Goal: Task Accomplishment & Management: Use online tool/utility

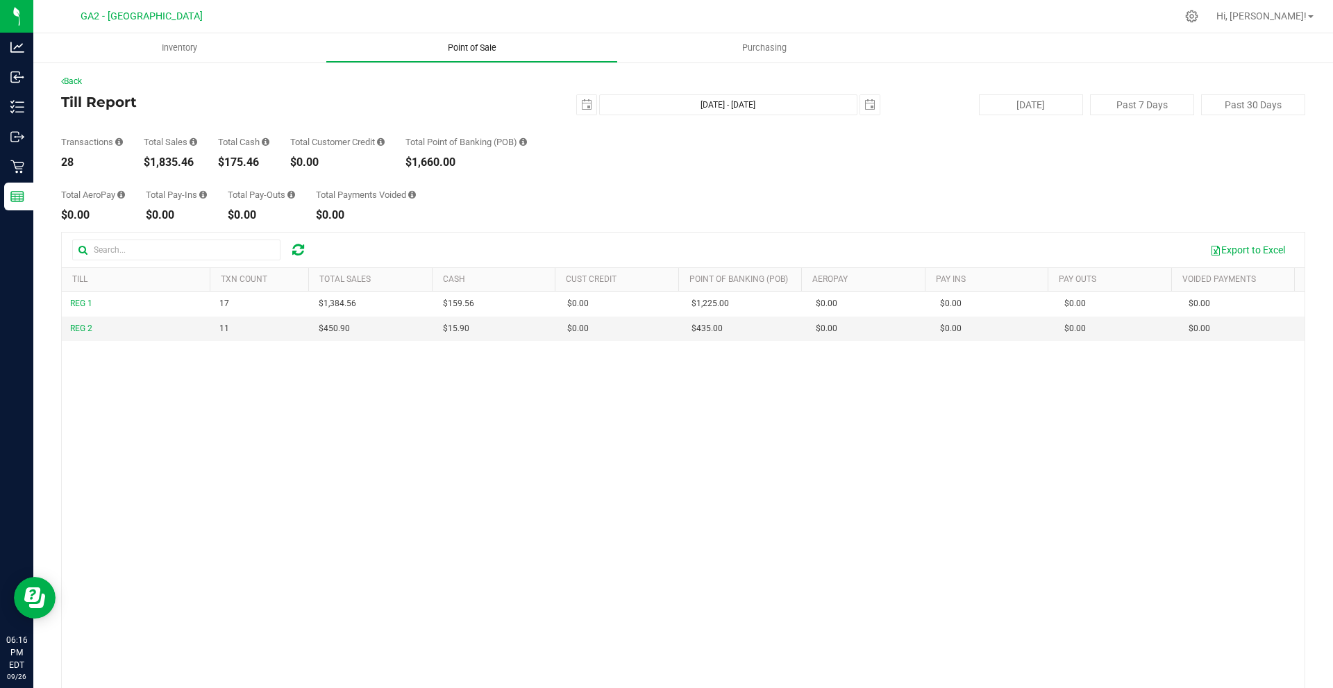
click at [567, 49] on uib-tab-heading "Point of Sale" at bounding box center [471, 48] width 291 height 28
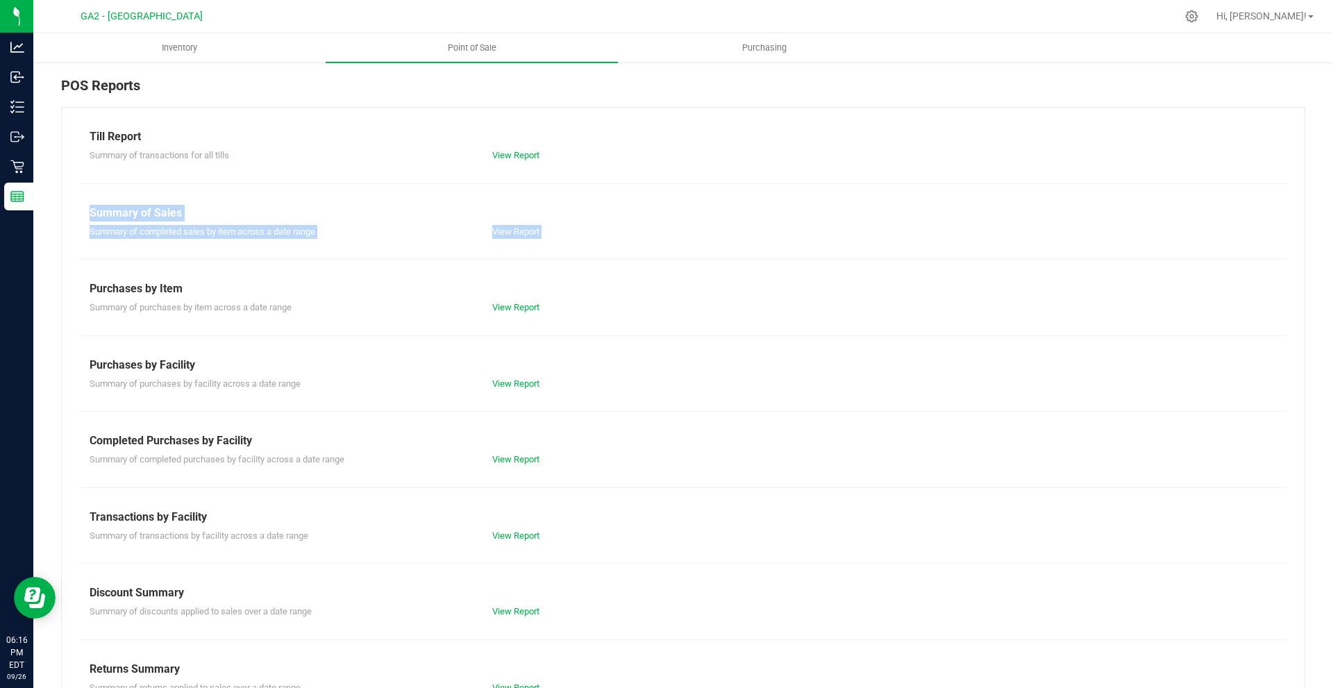
click at [515, 242] on div "Till Report Summary of transactions for all tills View Report Summary of Sales …" at bounding box center [683, 411] width 1244 height 609
click at [510, 242] on div "Till Report Summary of transactions for all tills View Report Summary of Sales …" at bounding box center [683, 411] width 1244 height 609
click at [500, 234] on link "View Report" at bounding box center [515, 231] width 47 height 10
